Goal: Task Accomplishment & Management: Use online tool/utility

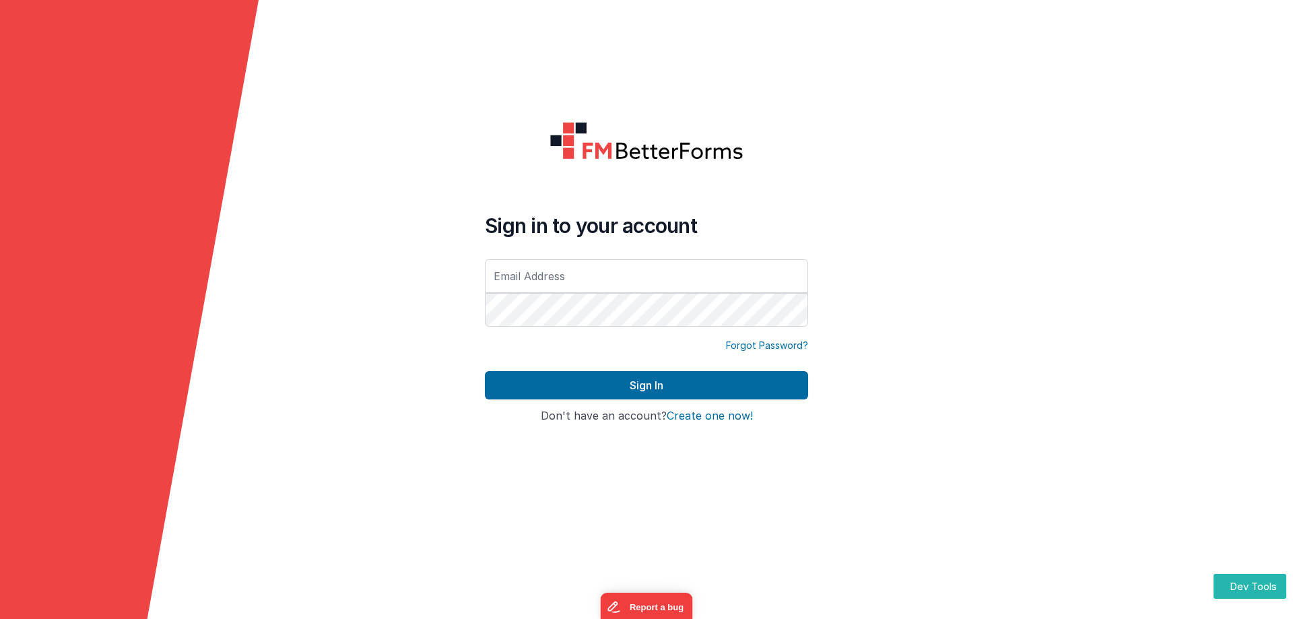
type input "alexander@delfsengineering.ca"
click at [757, 344] on link "Forgot Password?" at bounding box center [767, 345] width 82 height 13
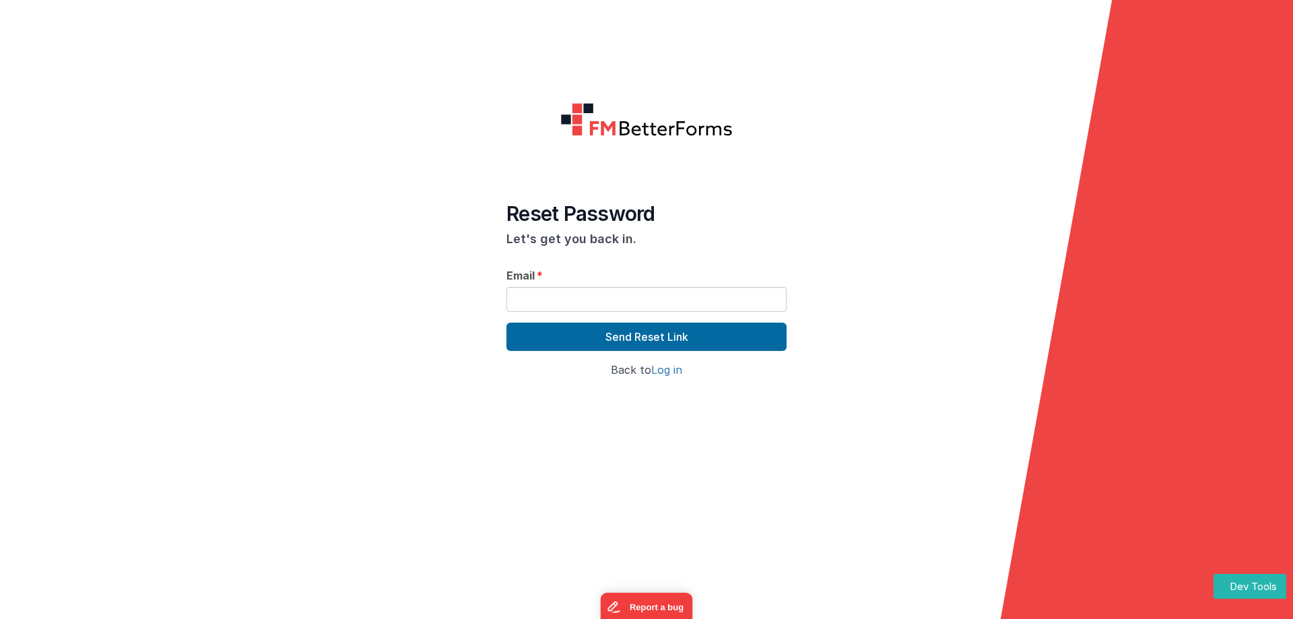
click at [671, 366] on link "Log in" at bounding box center [666, 369] width 31 height 13
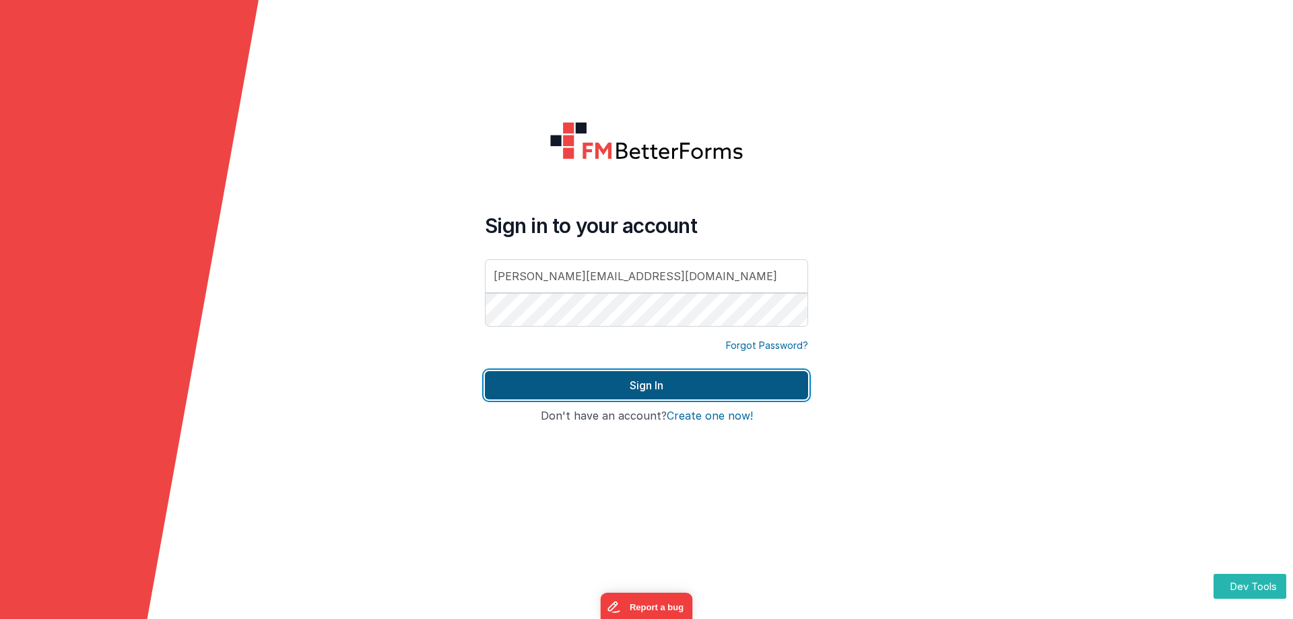
click at [652, 383] on button "Sign In" at bounding box center [646, 385] width 323 height 28
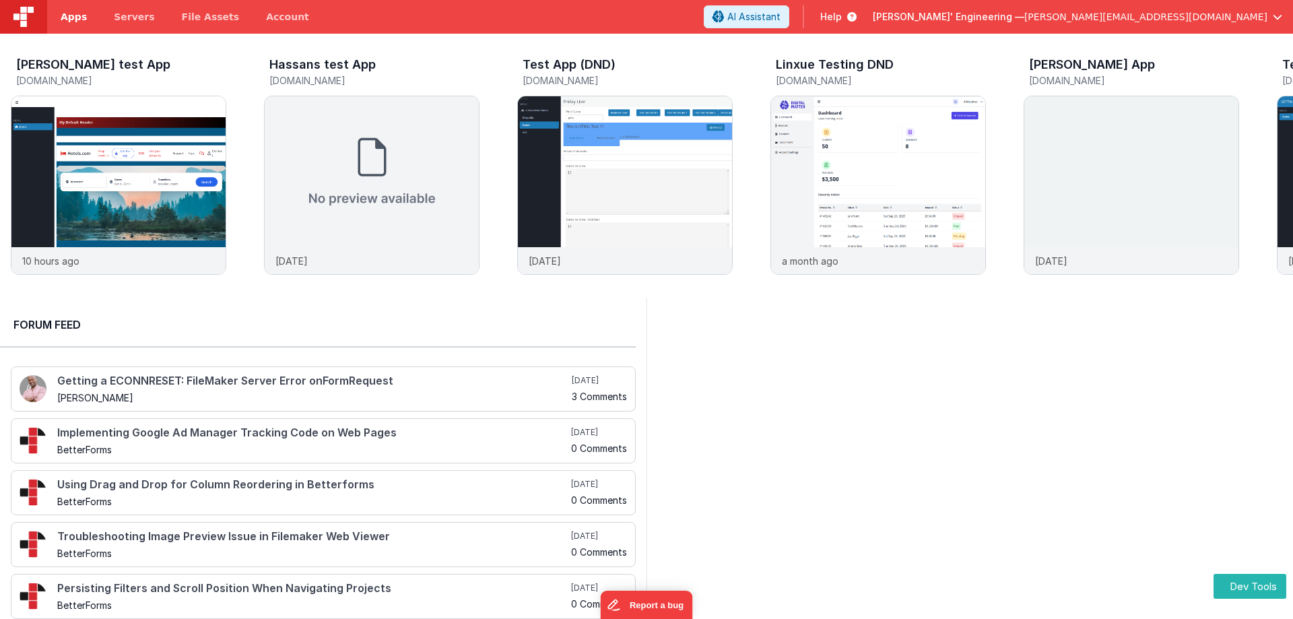
click at [64, 14] on span "Apps" at bounding box center [74, 16] width 26 height 13
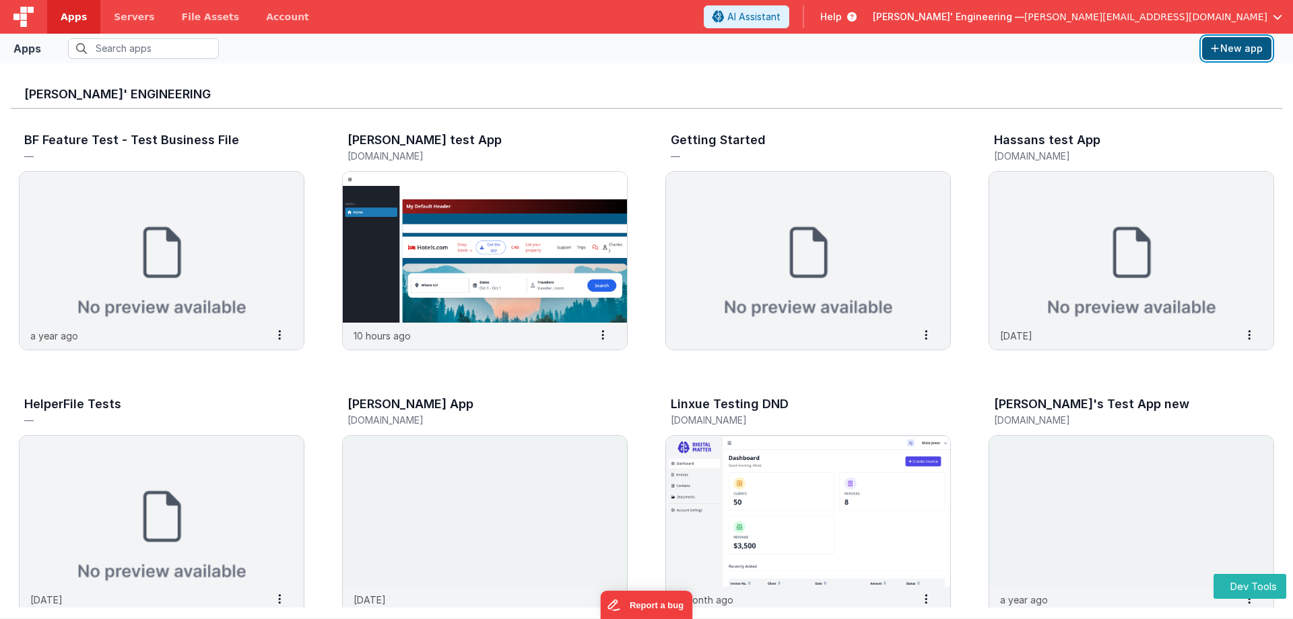
click at [1230, 46] on button "New app" at bounding box center [1236, 48] width 69 height 23
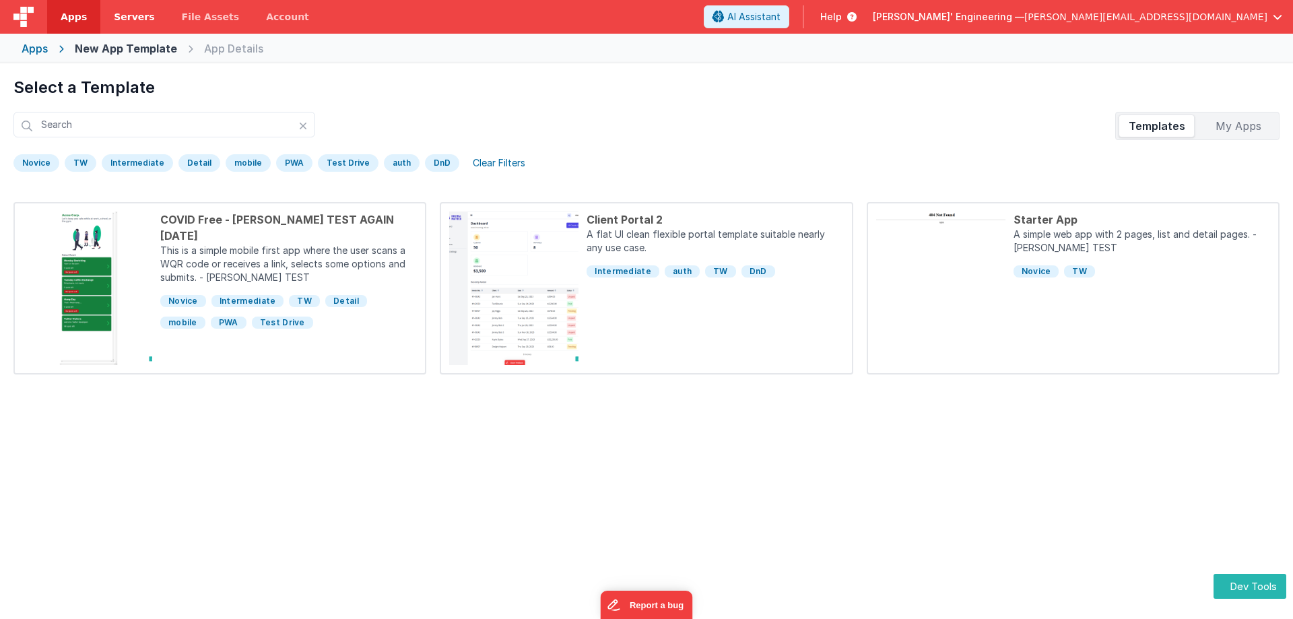
click at [125, 18] on span "Servers" at bounding box center [134, 16] width 40 height 13
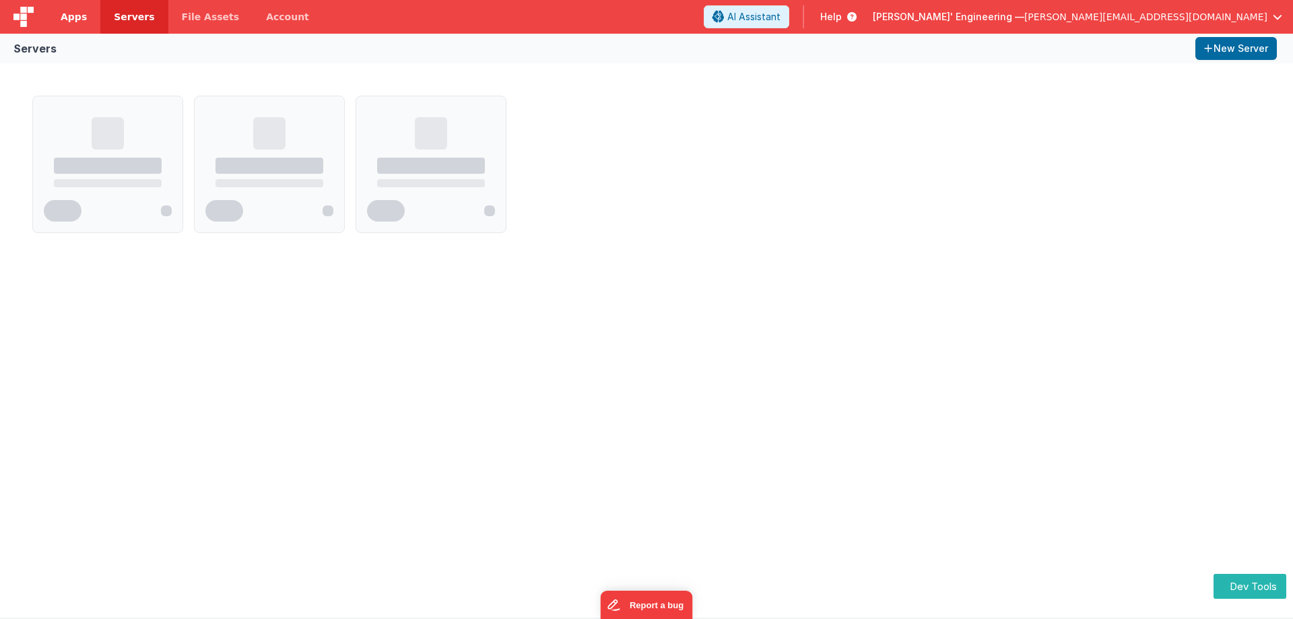
click at [62, 18] on span "Apps" at bounding box center [74, 16] width 26 height 13
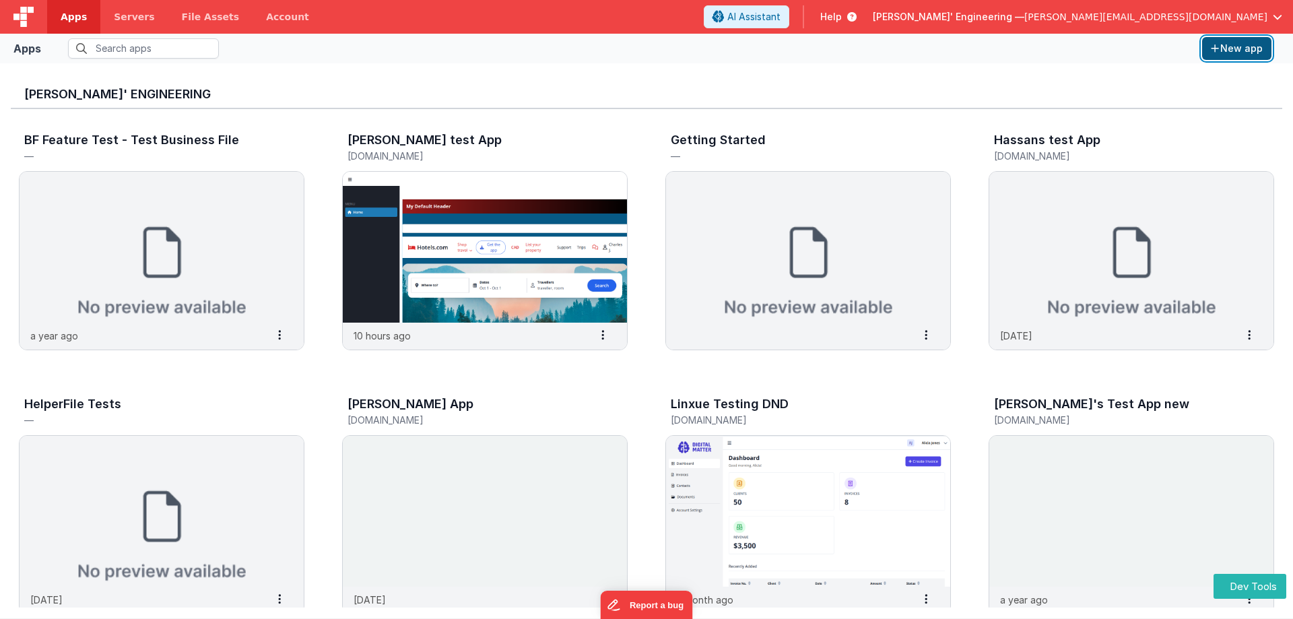
click at [1227, 51] on button "New app" at bounding box center [1236, 48] width 69 height 23
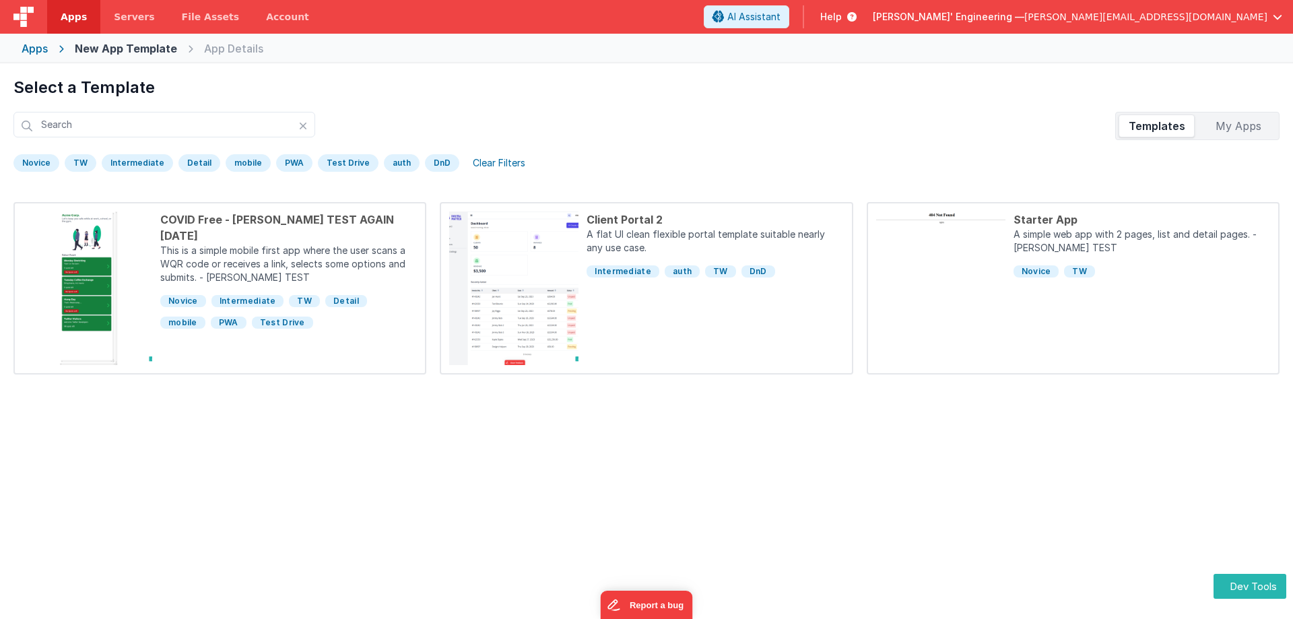
click at [1230, 121] on div "My Apps" at bounding box center [1238, 126] width 76 height 22
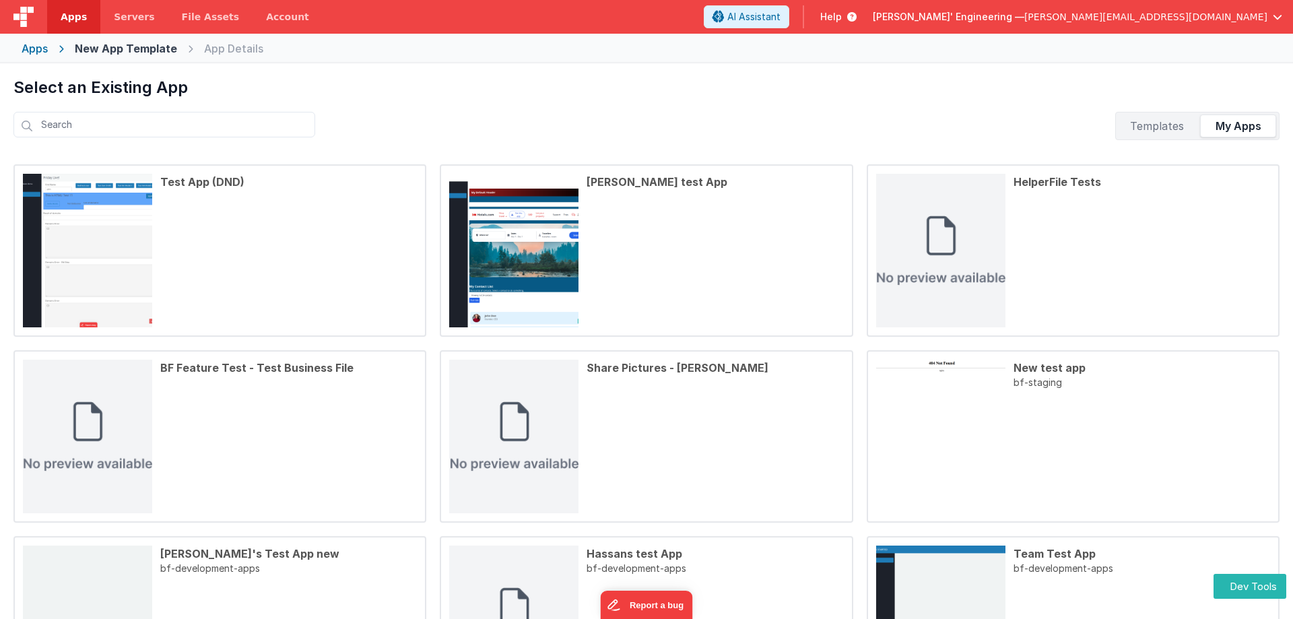
click at [1163, 129] on div "Templates" at bounding box center [1156, 126] width 76 height 22
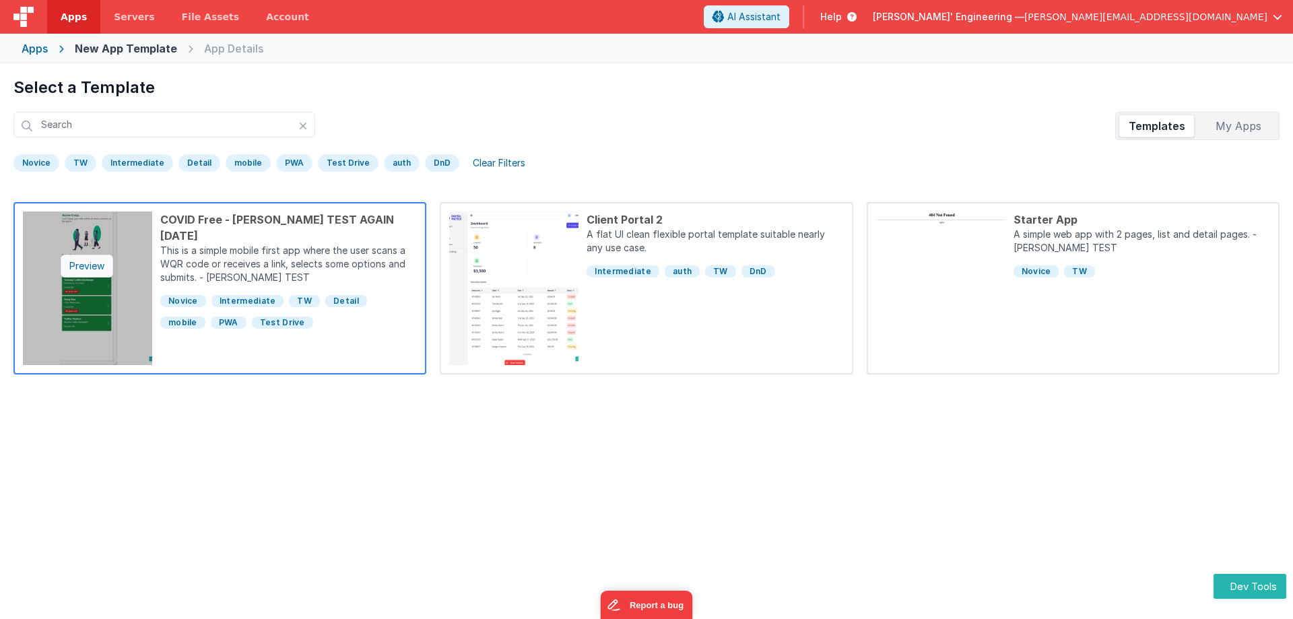
click at [84, 261] on div "Preview" at bounding box center [87, 266] width 53 height 23
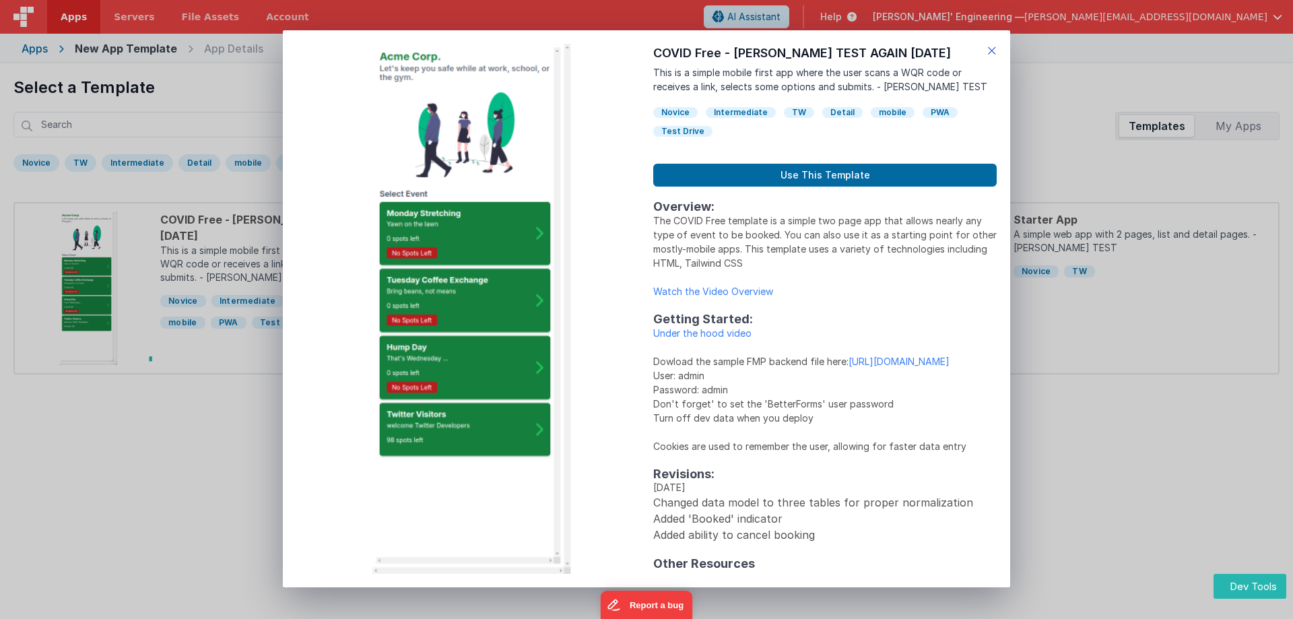
click at [991, 50] on icon at bounding box center [991, 50] width 9 height 19
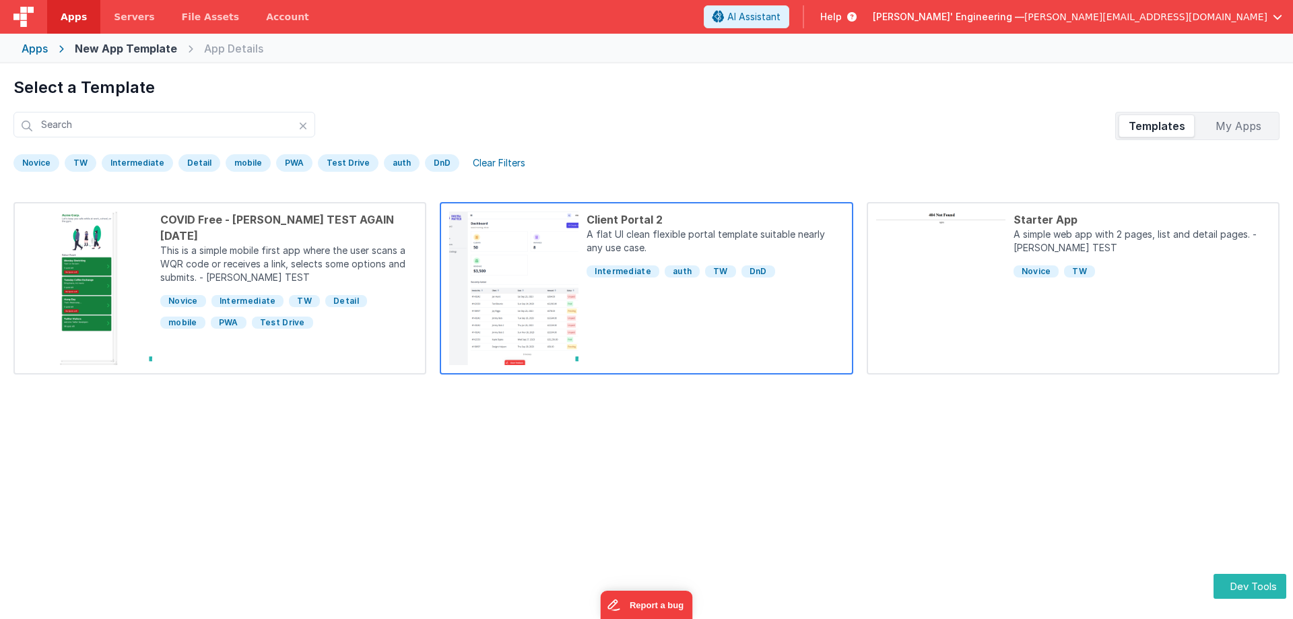
click at [698, 314] on div "Client Portal 2 A flat UI clean flexible portal template suitable nearly any us…" at bounding box center [710, 288] width 265 height 154
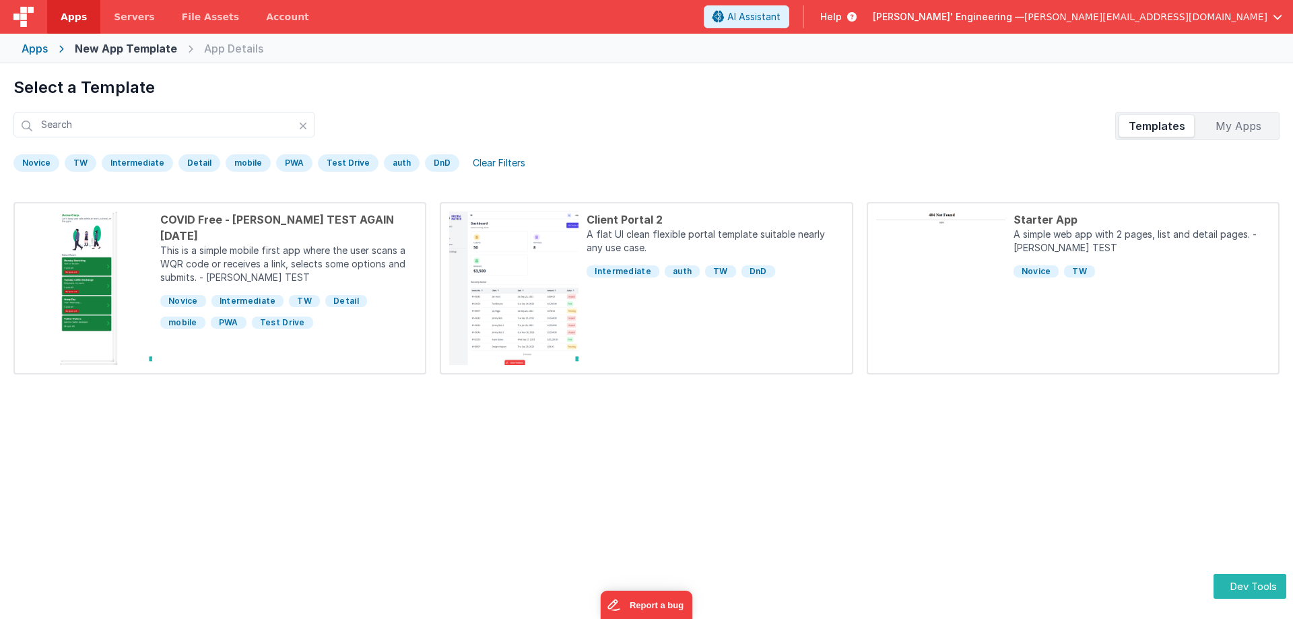
click at [1126, 477] on div "Preview Client Portal 2 A flat UI clean flexible portal template suitable nearl…" at bounding box center [646, 309] width 1293 height 619
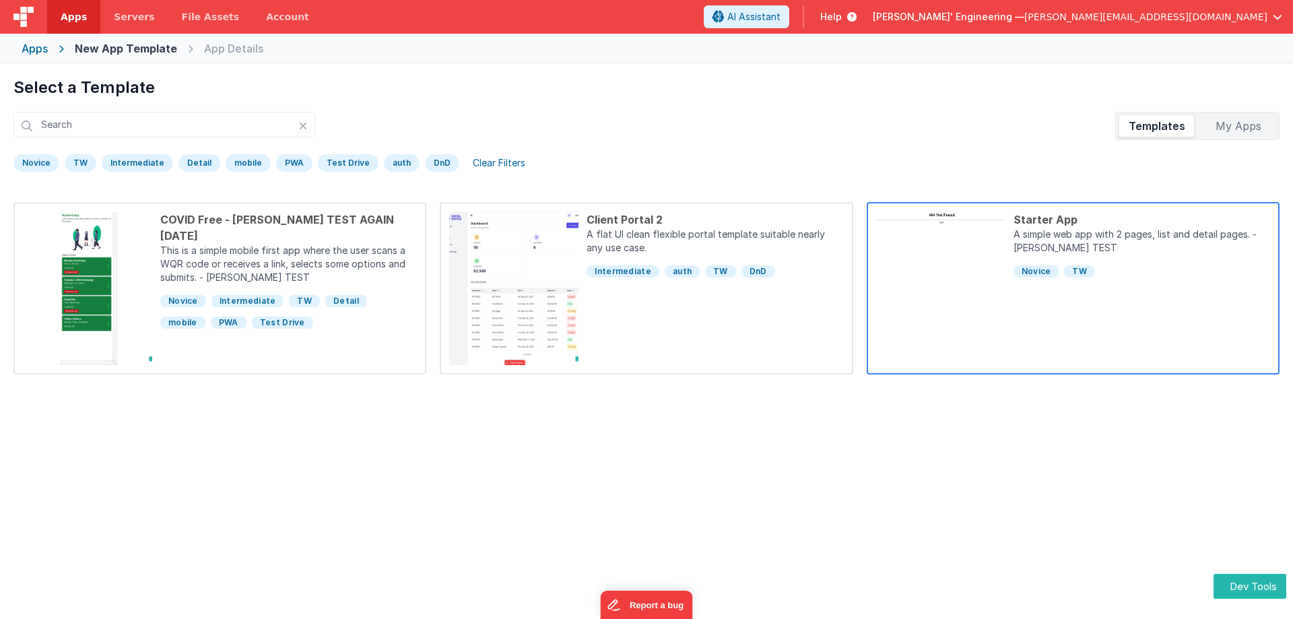
click at [1133, 323] on div "Starter App A simple web app with 2 pages, list and detail pages. - JAY TEST No…" at bounding box center [1137, 288] width 265 height 154
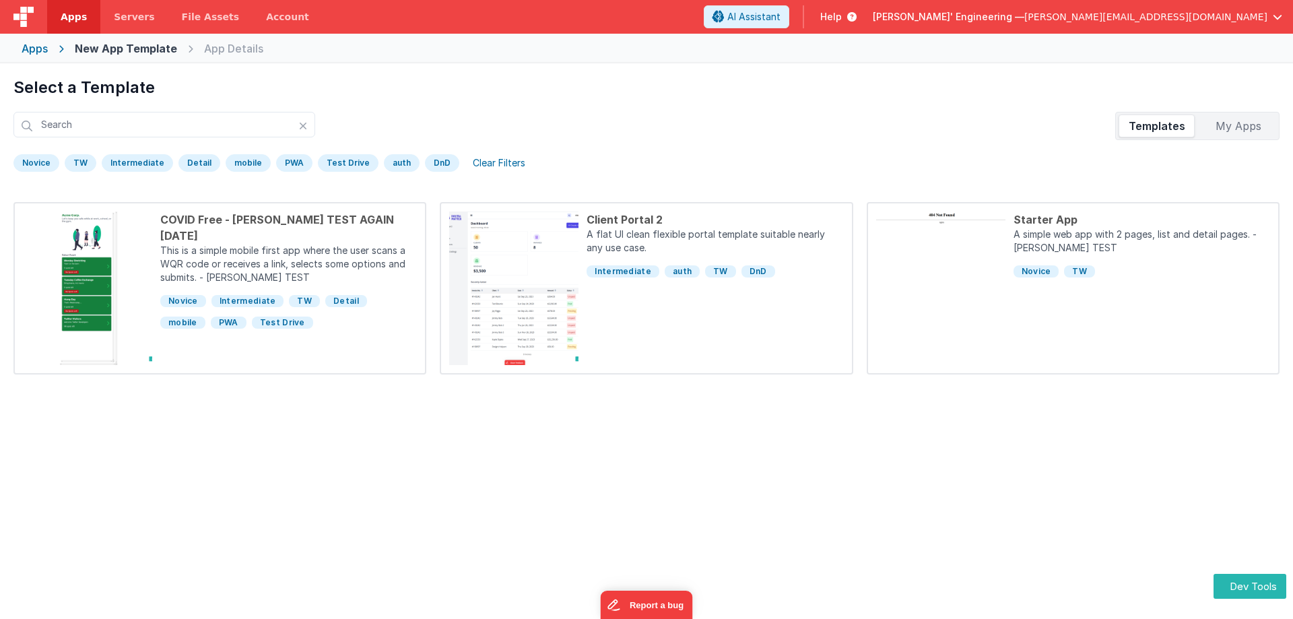
click at [1101, 460] on div "Preview Starter App A simple web app with 2 pages, list and detail pages. - JAY…" at bounding box center [646, 309] width 1293 height 619
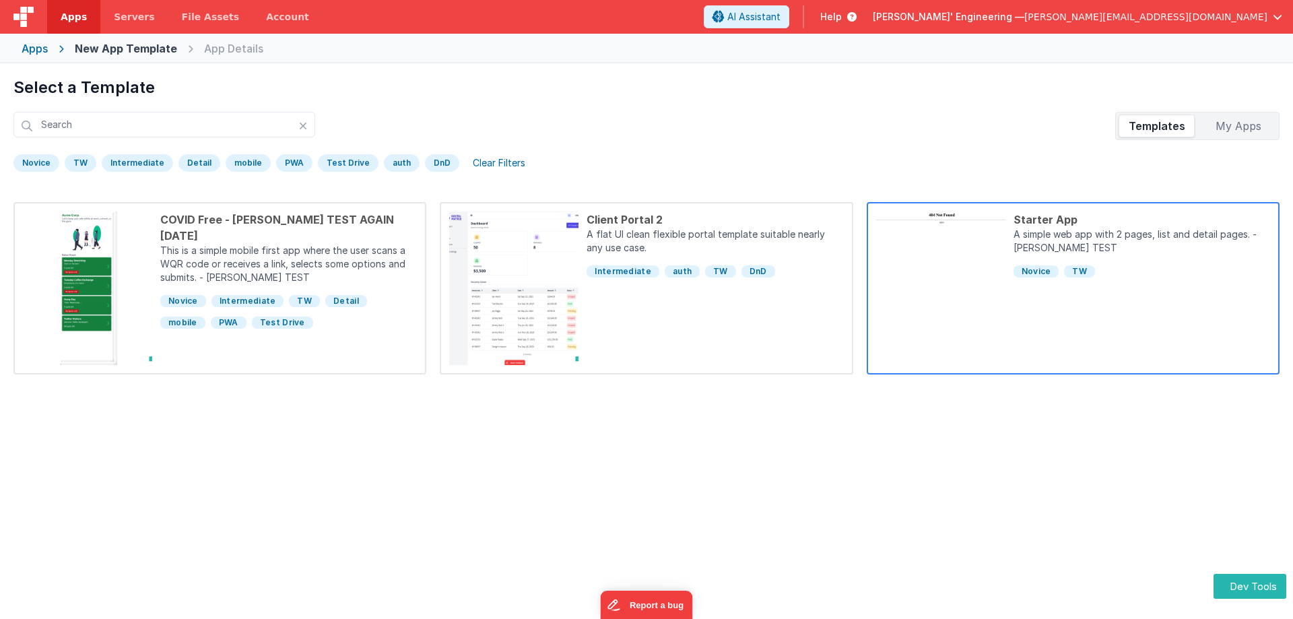
click at [1110, 337] on div "Starter App A simple web app with 2 pages, list and detail pages. - JAY TEST No…" at bounding box center [1137, 288] width 265 height 154
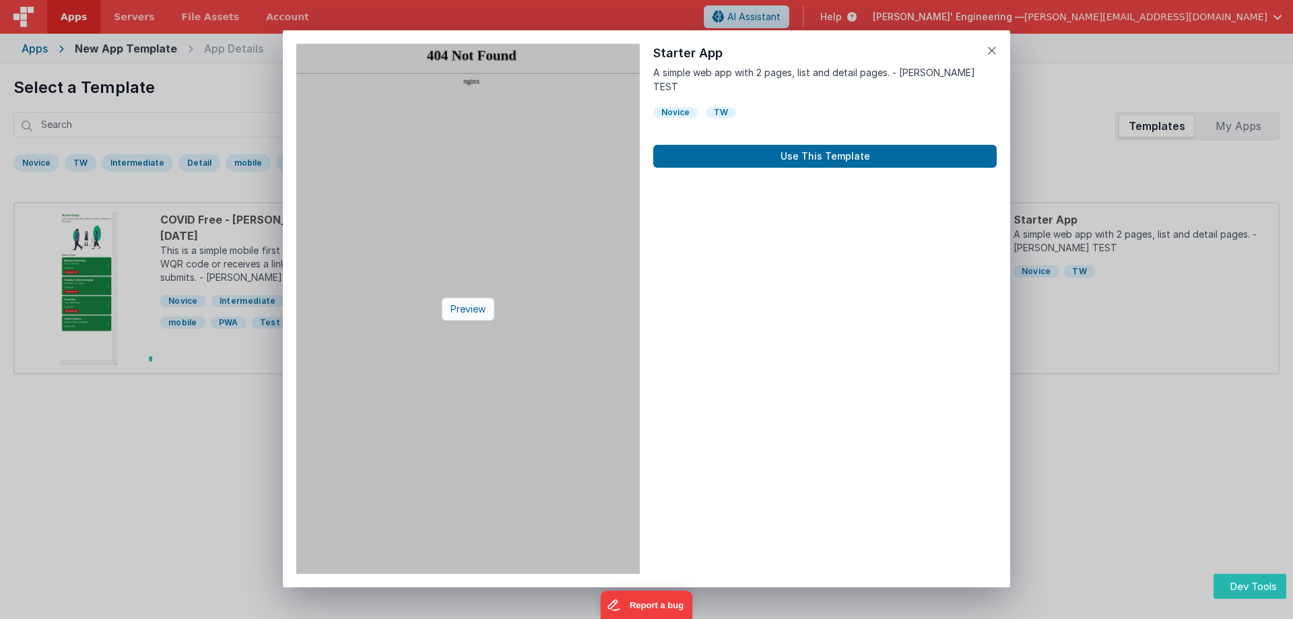
click at [461, 310] on div "Preview" at bounding box center [468, 309] width 53 height 23
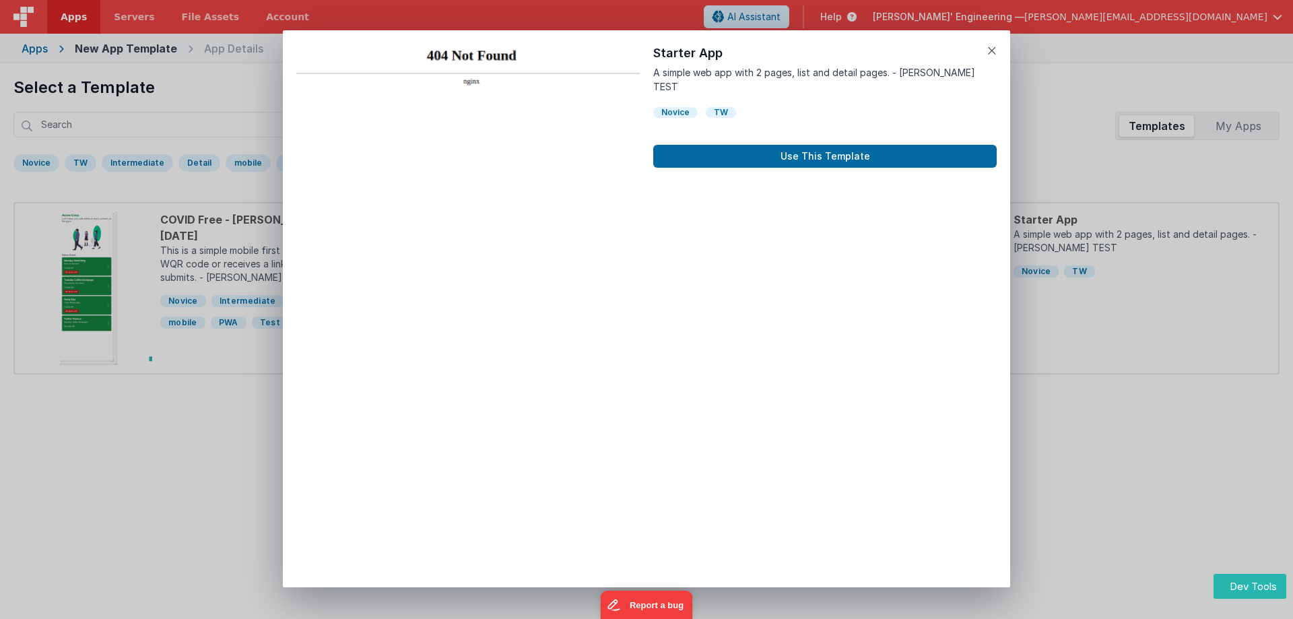
click at [677, 50] on h1 "Starter App" at bounding box center [824, 53] width 343 height 19
copy div "Starter App"
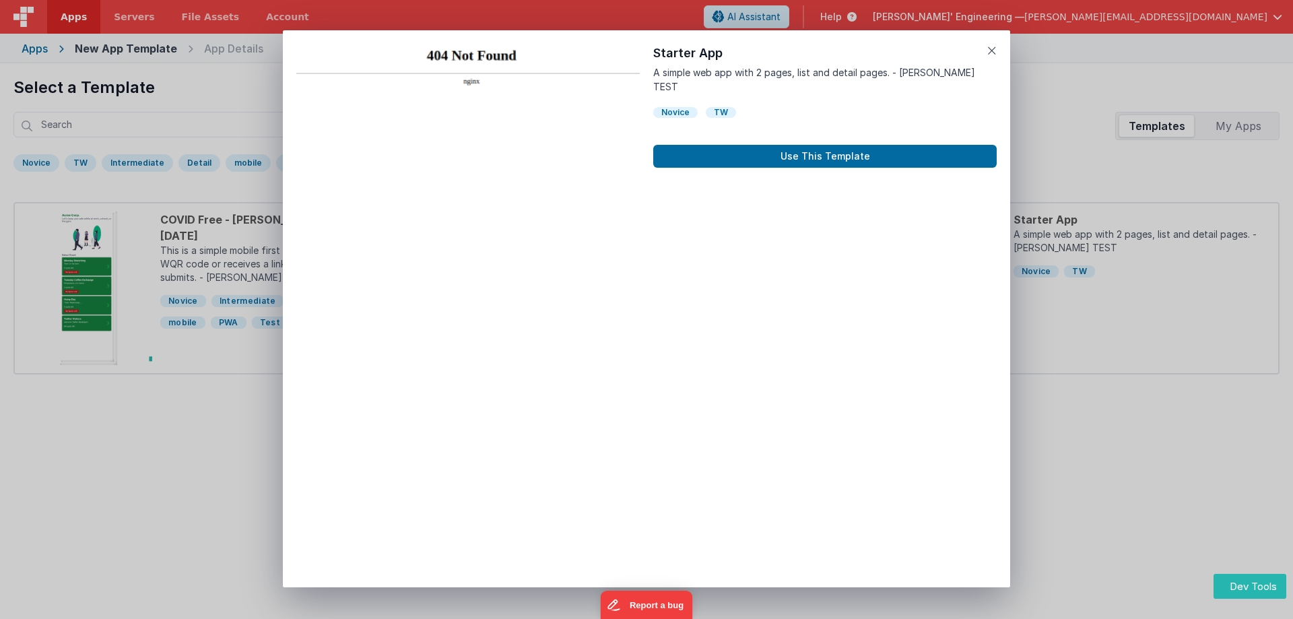
click at [750, 73] on p "A simple web app with 2 pages, list and detail pages. - JAY TEST" at bounding box center [824, 79] width 343 height 28
click at [992, 53] on icon at bounding box center [991, 50] width 9 height 19
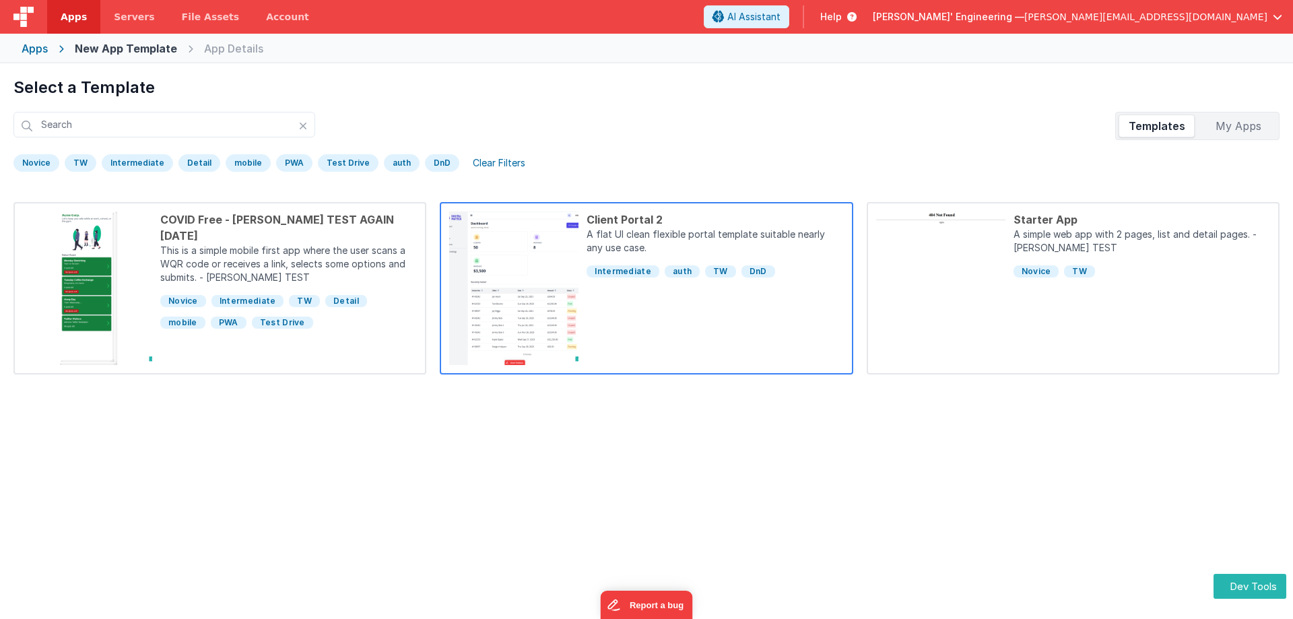
click at [698, 344] on div "Client Portal 2 A flat UI clean flexible portal template suitable nearly any us…" at bounding box center [710, 288] width 265 height 154
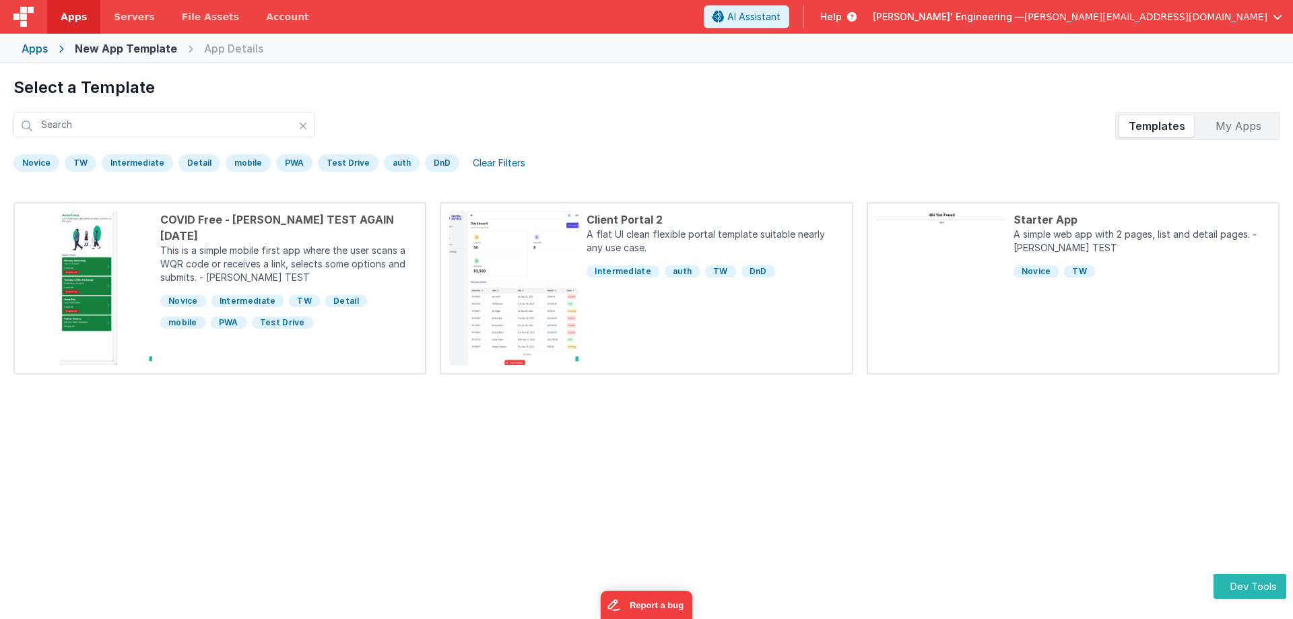
click at [1114, 450] on div "Preview Client Portal 2 A flat UI clean flexible portal template suitable nearl…" at bounding box center [646, 309] width 1293 height 619
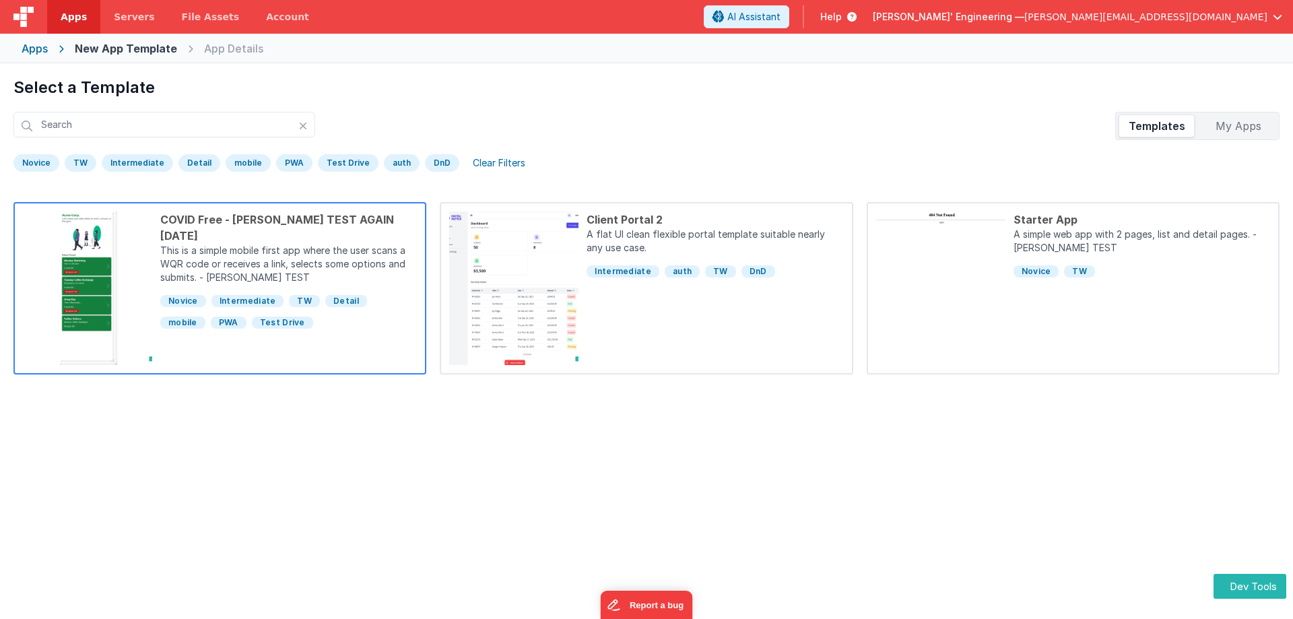
click at [343, 326] on div "COVID Free - JAY TEST AGAIN July 31 This is a simple mobile first app where the…" at bounding box center [284, 288] width 265 height 154
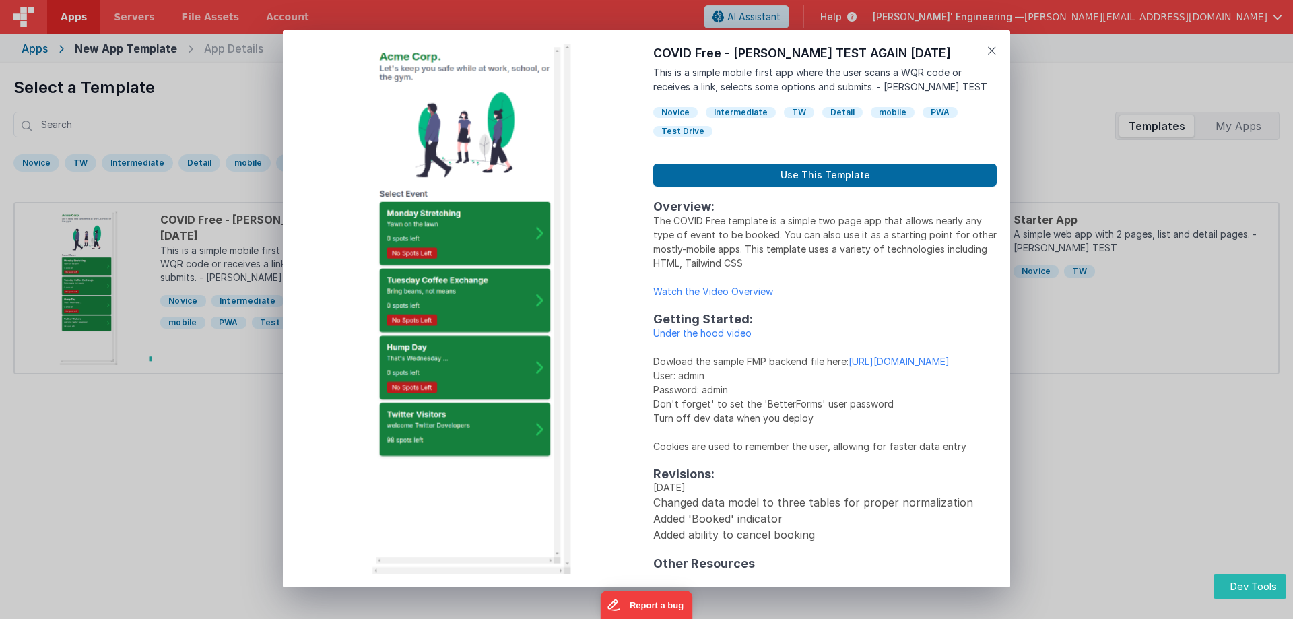
scroll to position [64, 0]
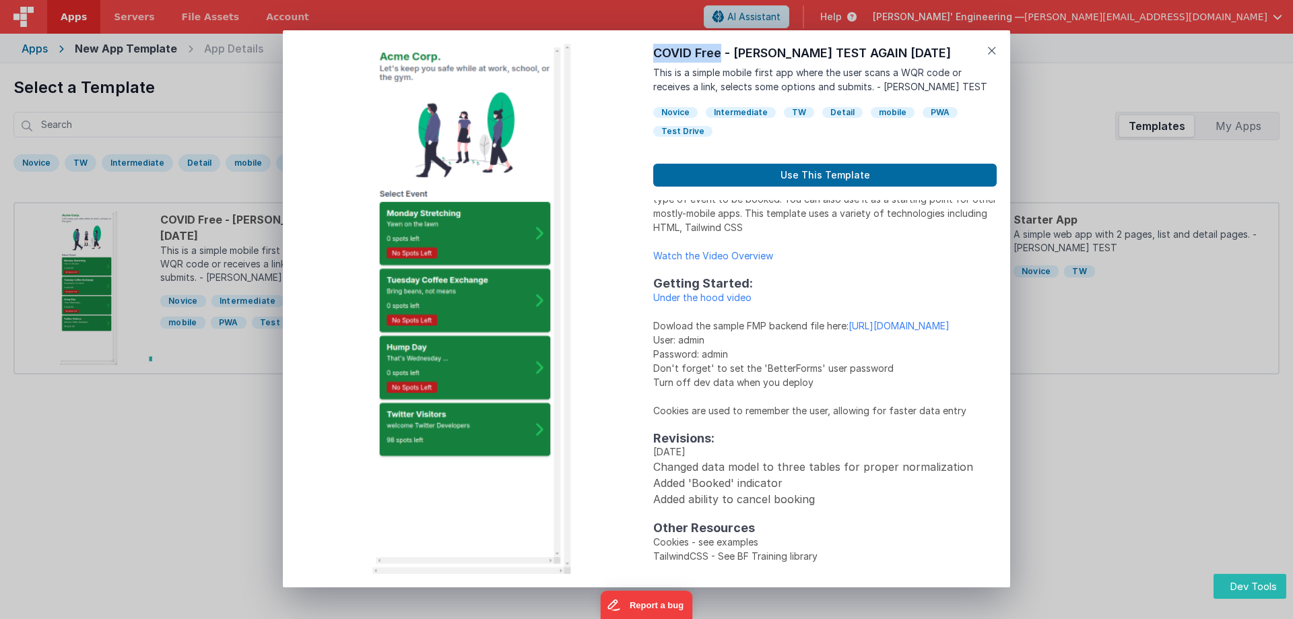
drag, startPoint x: 720, startPoint y: 56, endPoint x: 649, endPoint y: 58, distance: 70.7
click at [649, 58] on div "Preview COVID Free - JAY TEST AGAIN July 31 This is a simple mobile first app w…" at bounding box center [646, 308] width 727 height 557
copy div "COVID Free"
click at [992, 48] on icon at bounding box center [991, 50] width 9 height 19
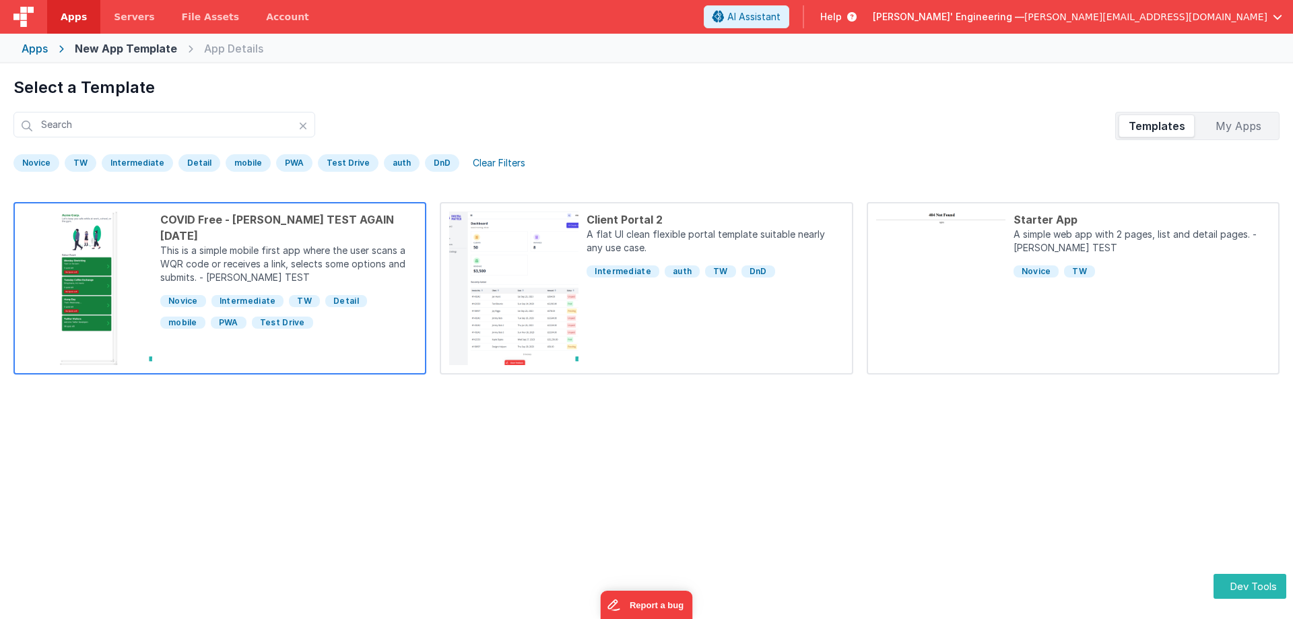
click at [311, 359] on div "COVID Free - JAY TEST AGAIN July 31 This is a simple mobile first app where the…" at bounding box center [284, 288] width 265 height 154
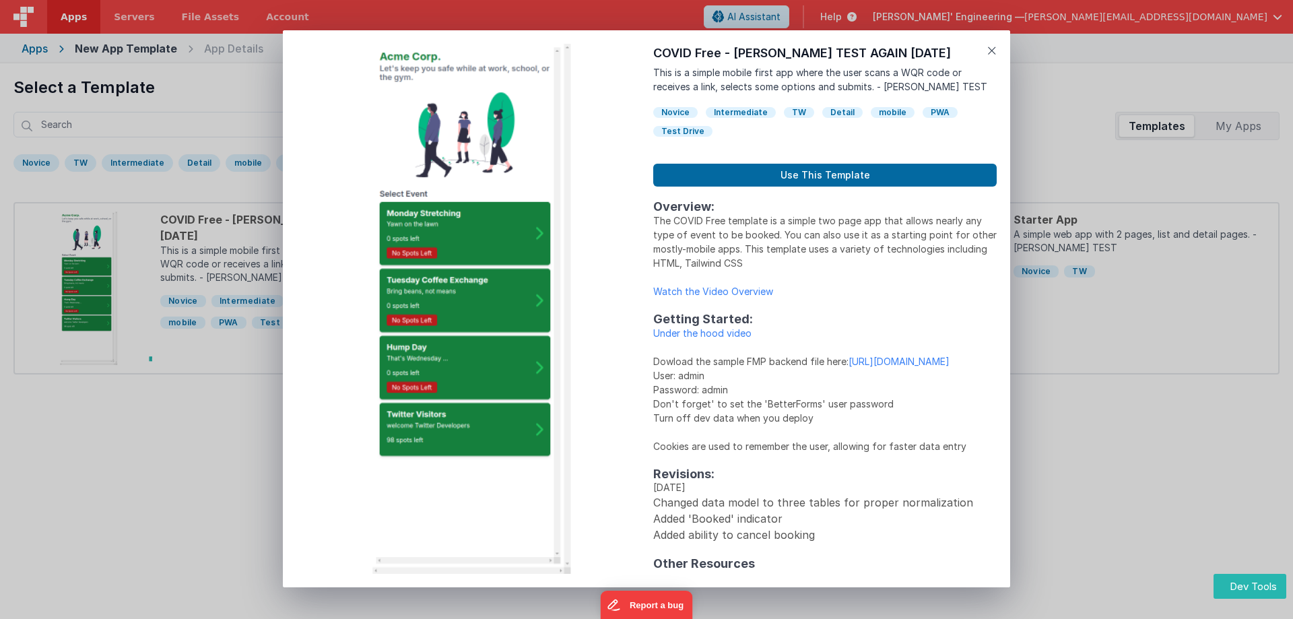
click at [1130, 432] on div "Preview COVID Free - JAY TEST AGAIN July 31 This is a simple mobile first app w…" at bounding box center [646, 309] width 1293 height 619
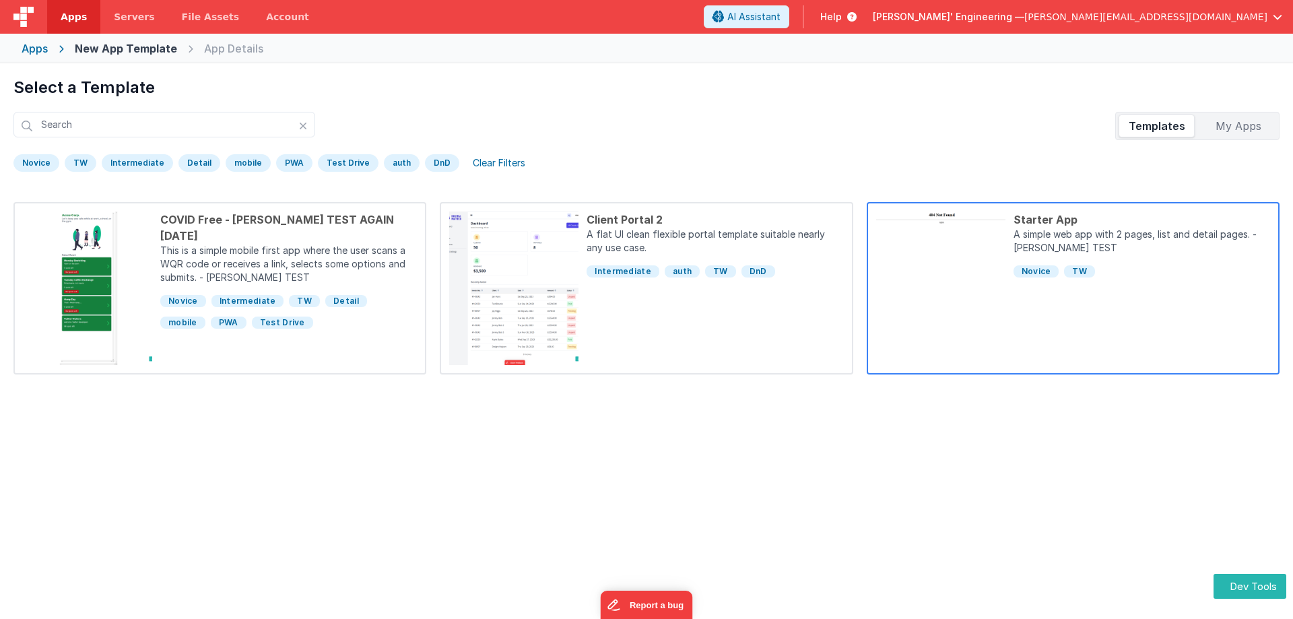
click at [1045, 339] on div "Starter App A simple web app with 2 pages, list and detail pages. - JAY TEST No…" at bounding box center [1137, 288] width 265 height 154
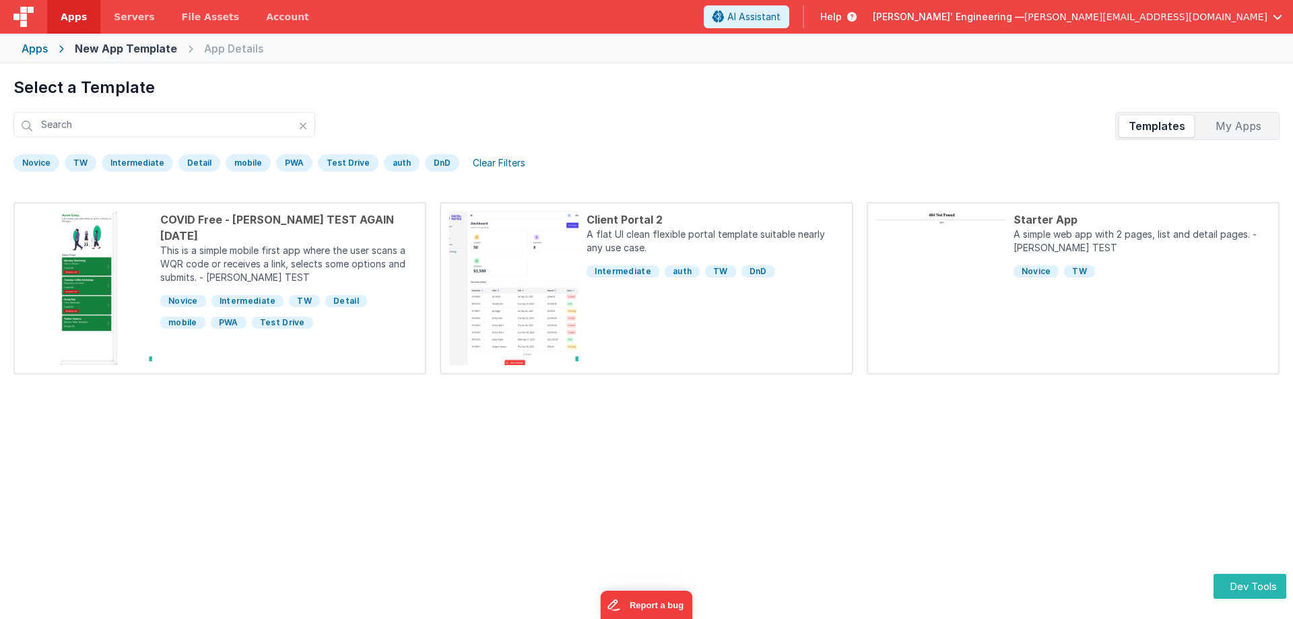
click at [1100, 483] on div "Preview Starter App A simple web app with 2 pages, list and detail pages. - JAY…" at bounding box center [646, 309] width 1293 height 619
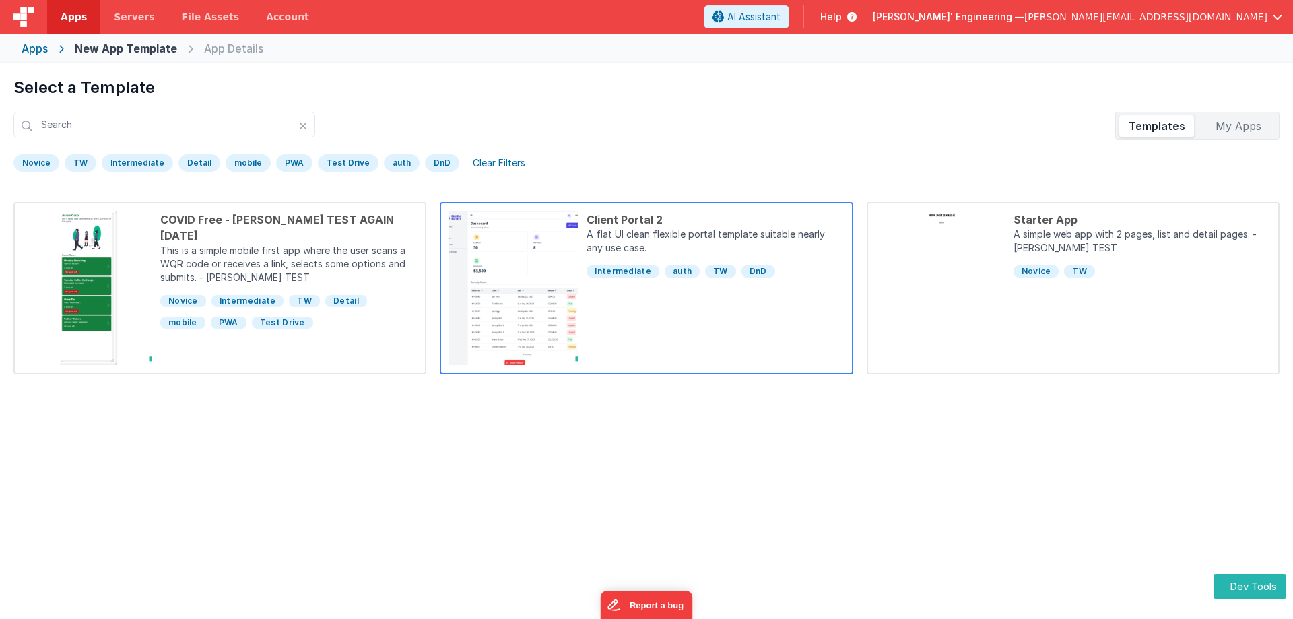
click at [757, 337] on div "Client Portal 2 A flat UI clean flexible portal template suitable nearly any us…" at bounding box center [710, 288] width 265 height 154
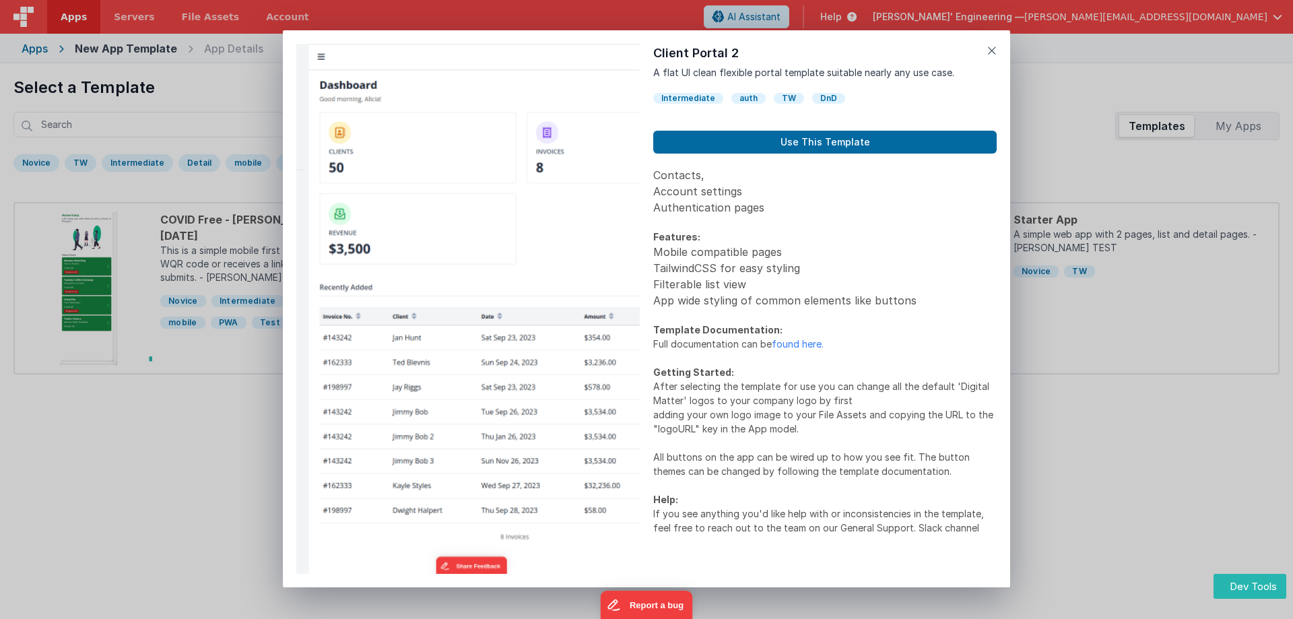
scroll to position [0, 0]
